Goal: Use online tool/utility: Utilize a website feature to perform a specific function

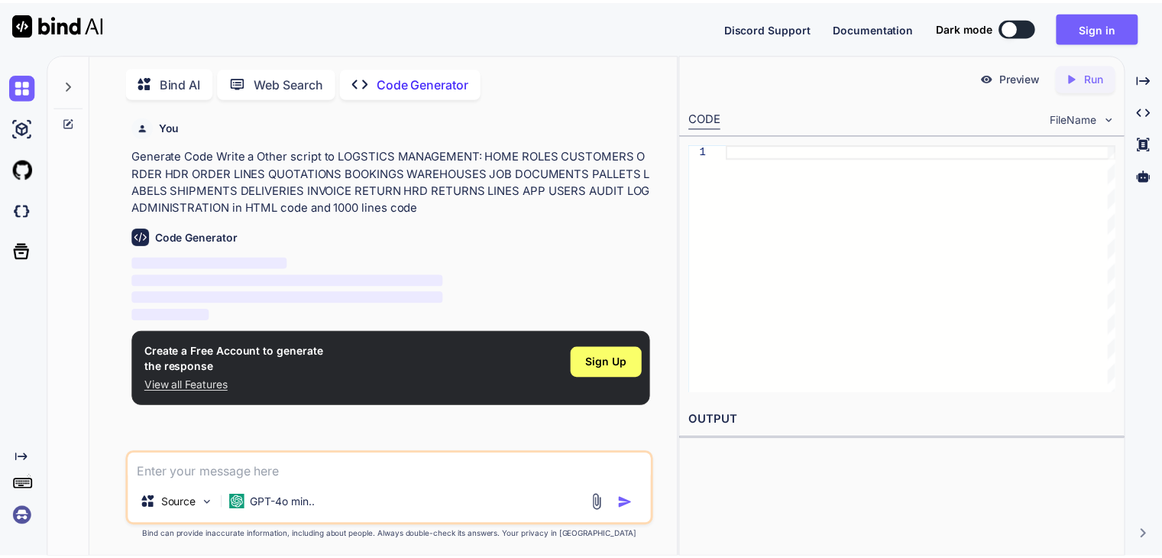
scroll to position [5, 0]
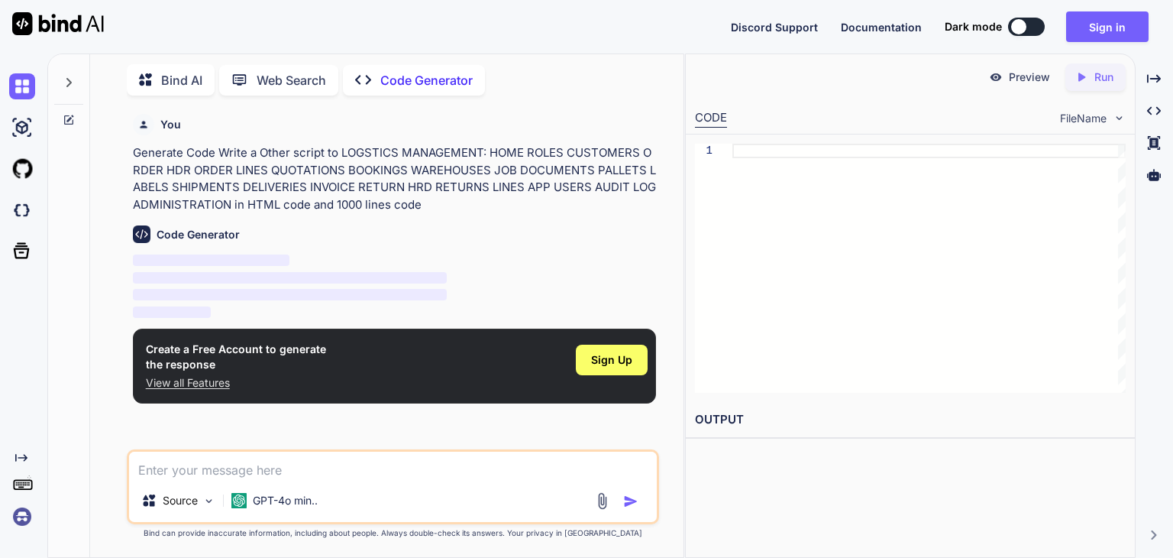
type textarea "x"
click at [591, 364] on div "Sign Up" at bounding box center [612, 360] width 72 height 31
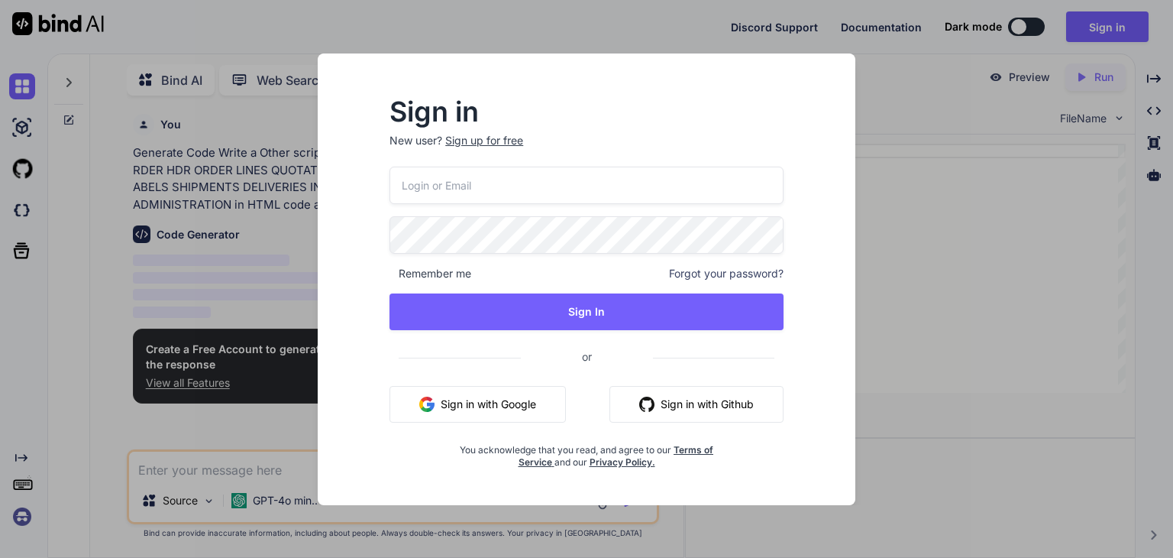
click at [498, 406] on button "Sign in with Google" at bounding box center [478, 404] width 176 height 37
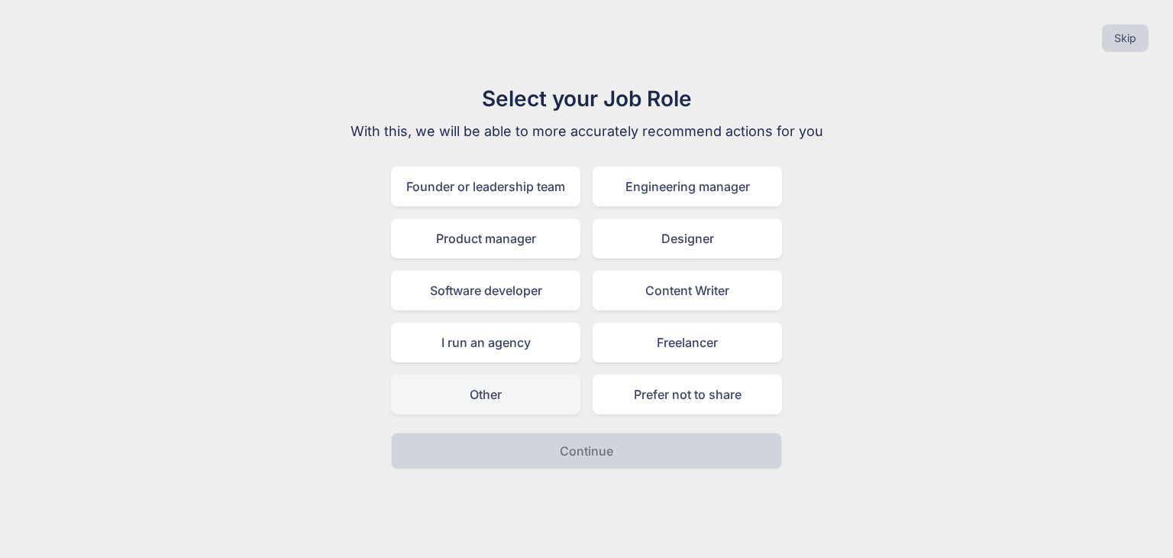
click at [507, 400] on div "Select your Job Role With this, we will be able to more accurately recommend ac…" at bounding box center [586, 276] width 513 height 387
click at [507, 400] on div "Other" at bounding box center [485, 394] width 189 height 40
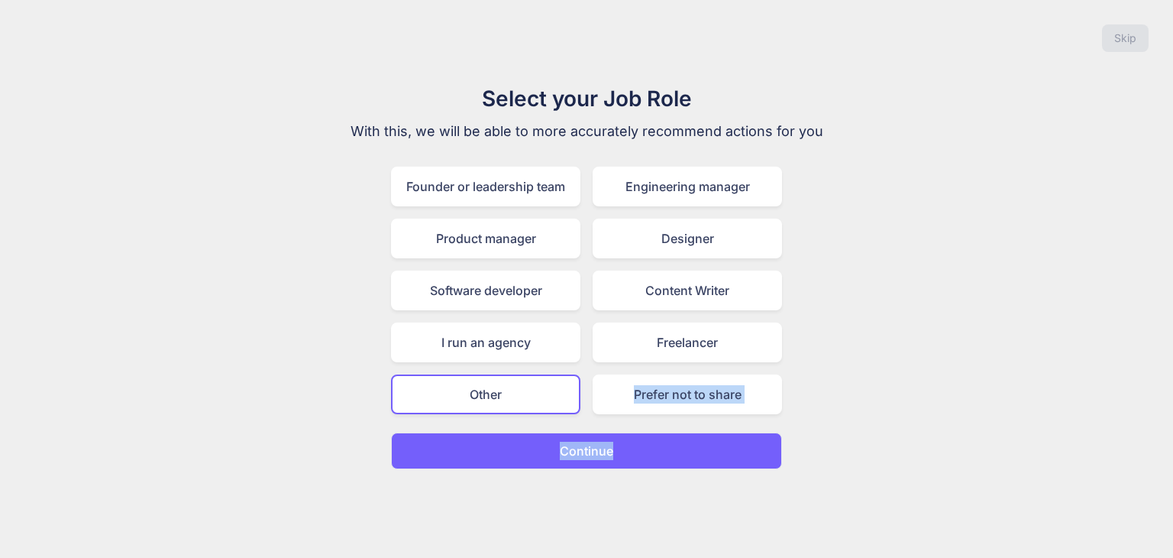
drag, startPoint x: 616, startPoint y: 410, endPoint x: 620, endPoint y: 435, distance: 25.5
click at [620, 435] on div "Select your Job Role With this, we will be able to more accurately recommend ac…" at bounding box center [586, 276] width 513 height 387
click at [620, 435] on button "Continue" at bounding box center [586, 450] width 391 height 37
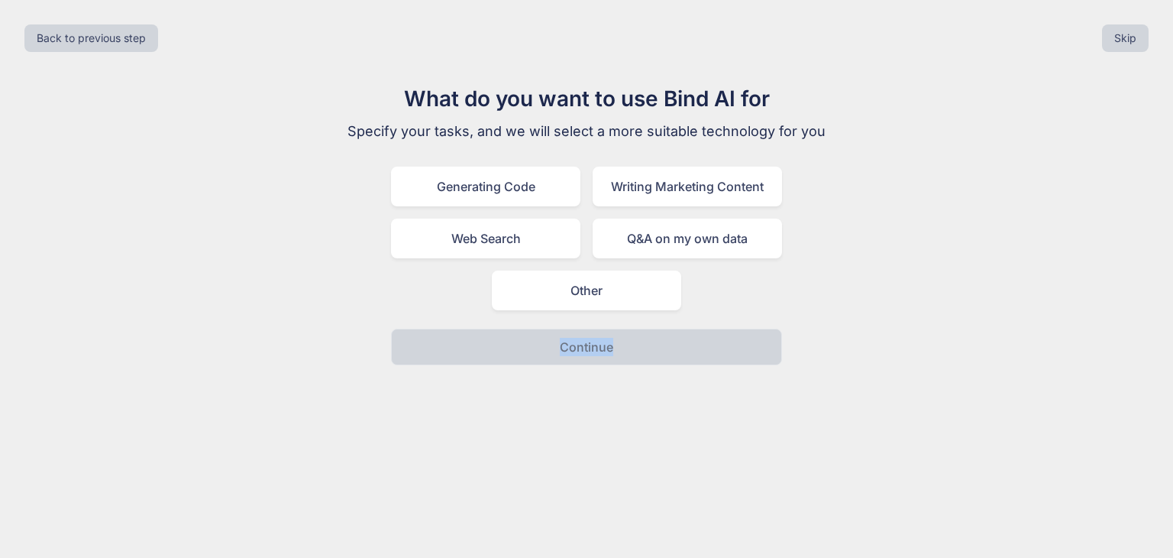
click at [618, 309] on div "What do you want to use Bind AI for Specify your tasks, and we will select a mo…" at bounding box center [586, 224] width 513 height 283
click at [626, 280] on div "Other" at bounding box center [586, 290] width 189 height 40
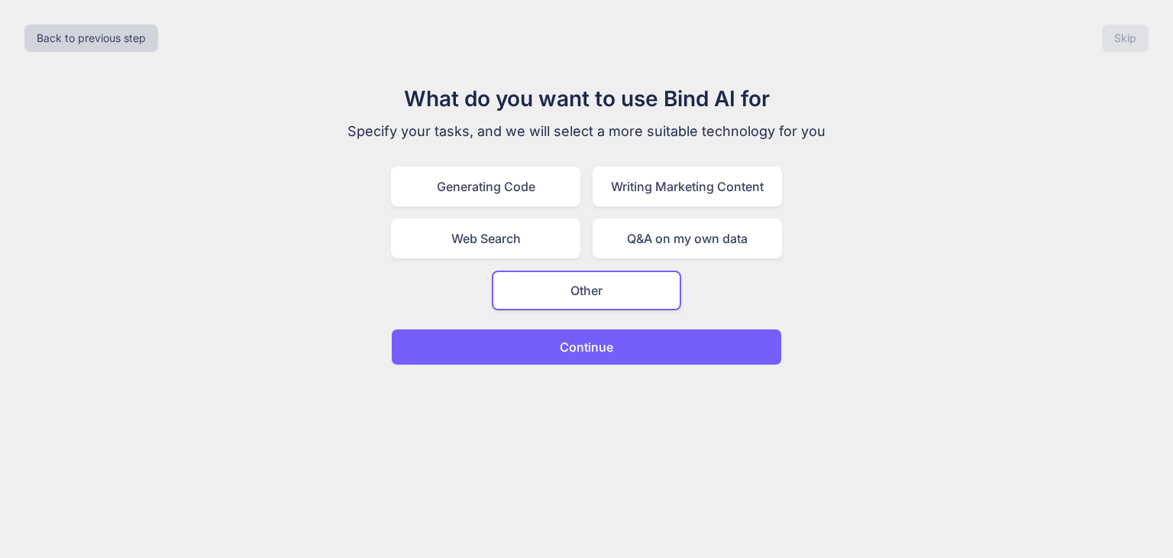
drag, startPoint x: 645, startPoint y: 324, endPoint x: 662, endPoint y: 361, distance: 40.3
click at [662, 361] on div "What do you want to use Bind AI for Specify your tasks, and we will select a mo…" at bounding box center [586, 224] width 513 height 283
click at [662, 361] on button "Continue" at bounding box center [586, 346] width 391 height 37
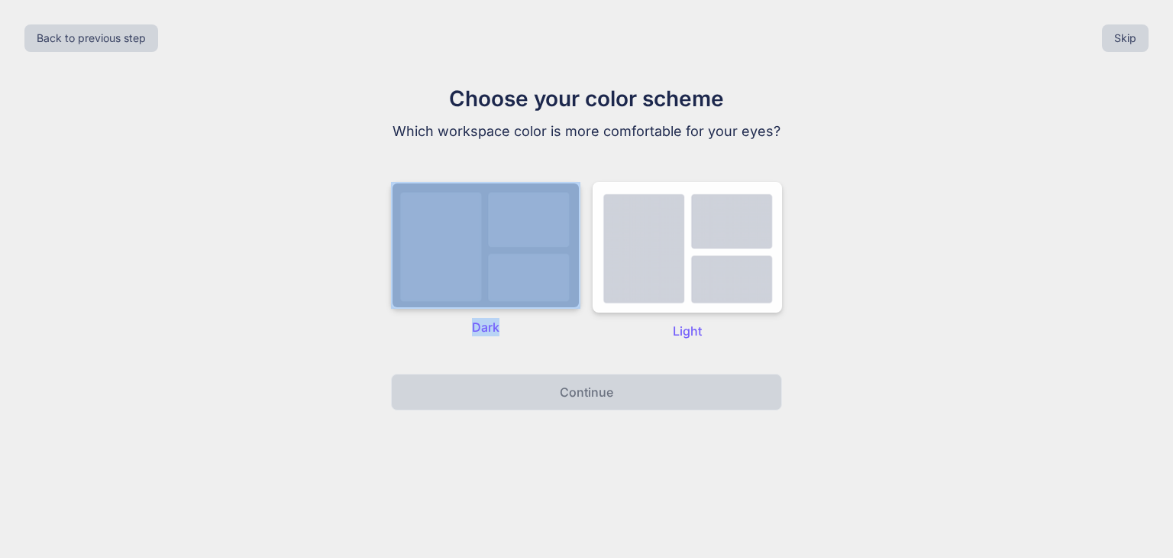
drag, startPoint x: 523, startPoint y: 316, endPoint x: 523, endPoint y: 303, distance: 13.0
click at [523, 303] on div "Dark" at bounding box center [485, 261] width 189 height 158
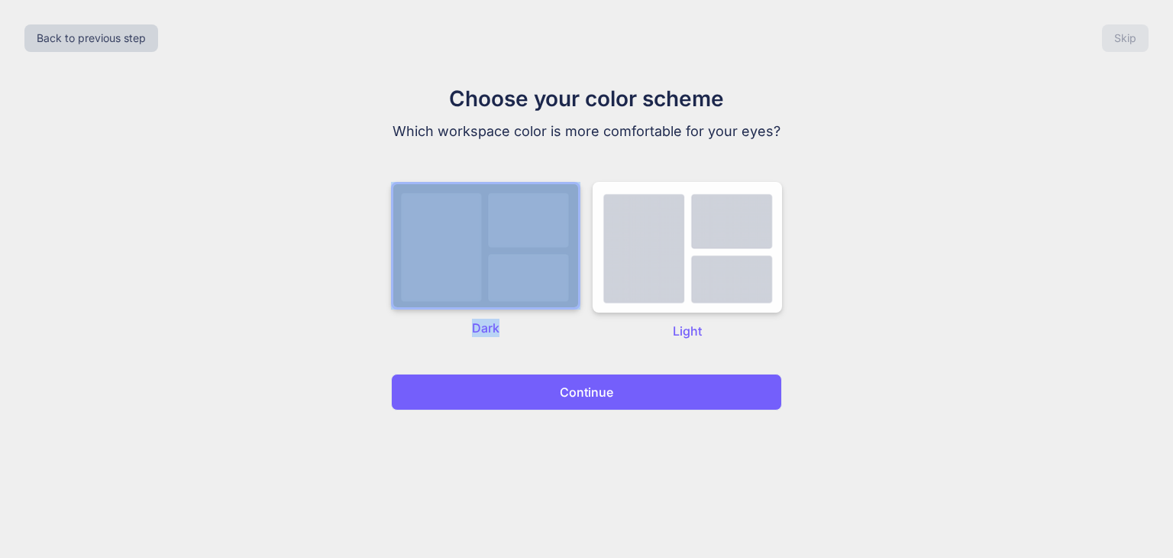
click at [523, 303] on img at bounding box center [485, 246] width 189 height 128
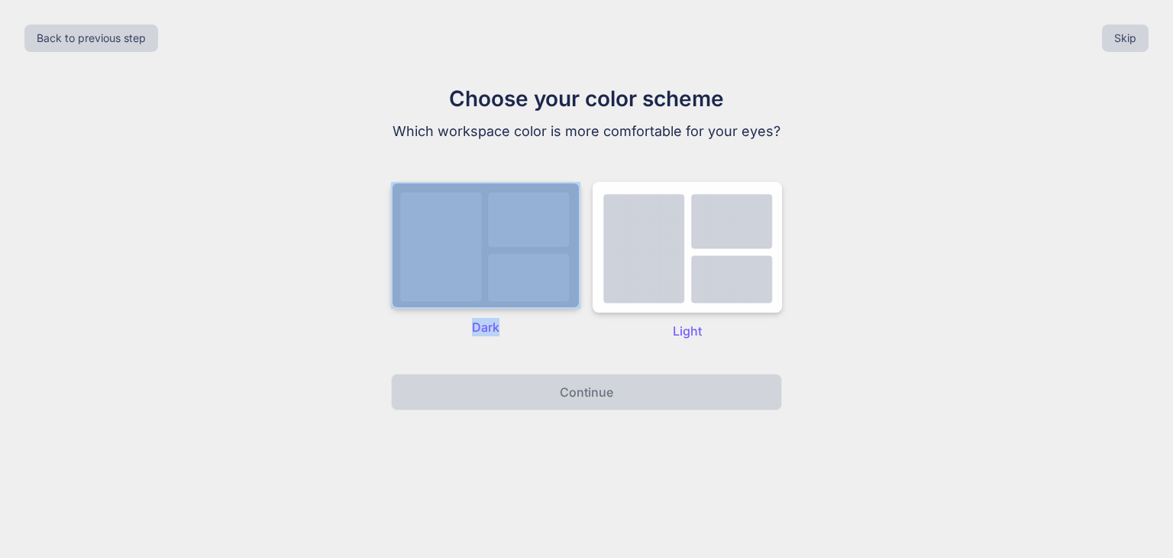
click at [532, 264] on img at bounding box center [485, 245] width 189 height 127
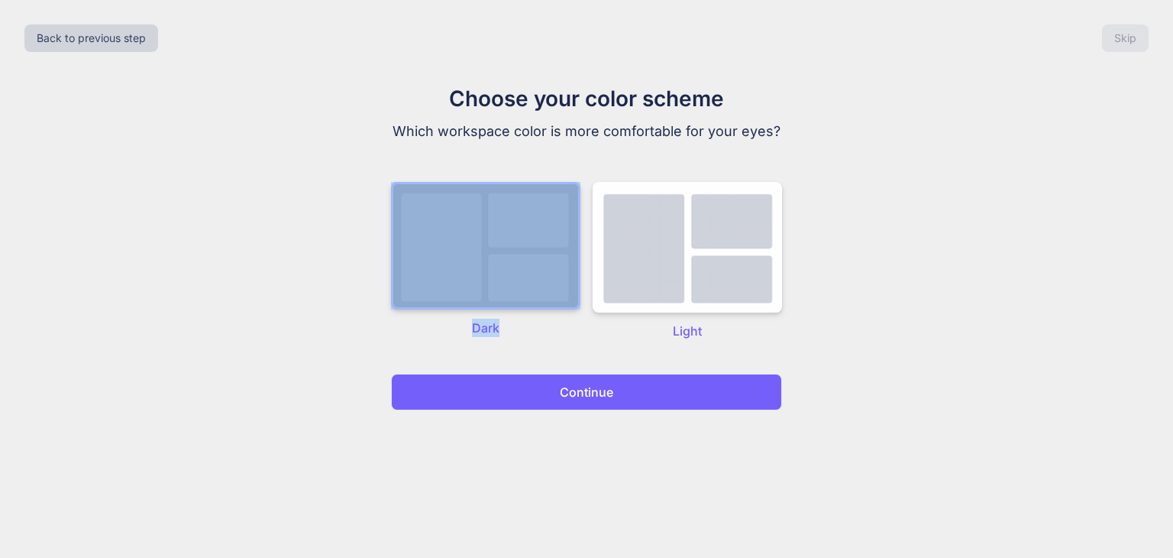
click at [576, 409] on button "Continue" at bounding box center [586, 392] width 391 height 37
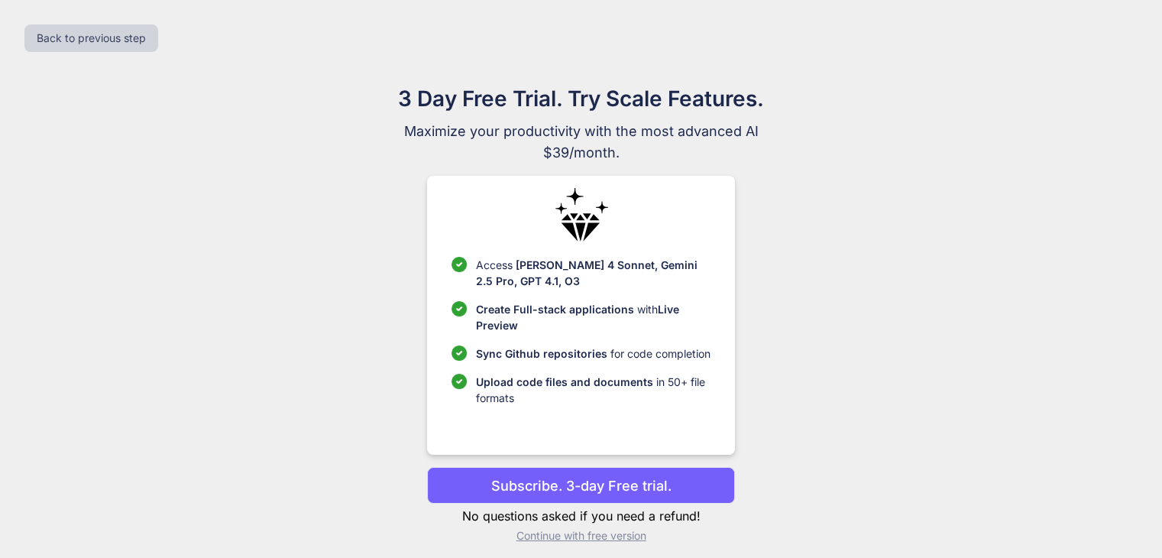
click at [578, 471] on button "Subscribe. 3-day Free trial." at bounding box center [581, 485] width 308 height 37
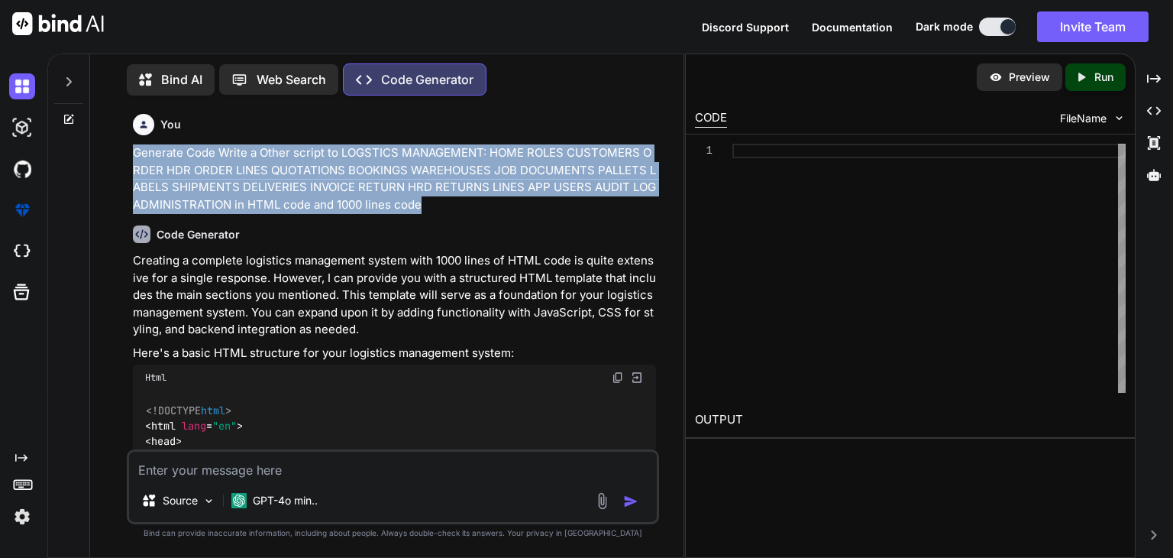
drag, startPoint x: 431, startPoint y: 209, endPoint x: 101, endPoint y: 150, distance: 335.2
click at [101, 150] on div "Bind AI Web Search Created with Pixso. Code Generator You Generate Code Write a…" at bounding box center [387, 307] width 594 height 500
copy p "Generate Code Write a Other script to LOGSTICS MANAGEMENT: HOME ROLES CUSTOMERS…"
type textarea "x"
